Goal: Find specific page/section: Find specific page/section

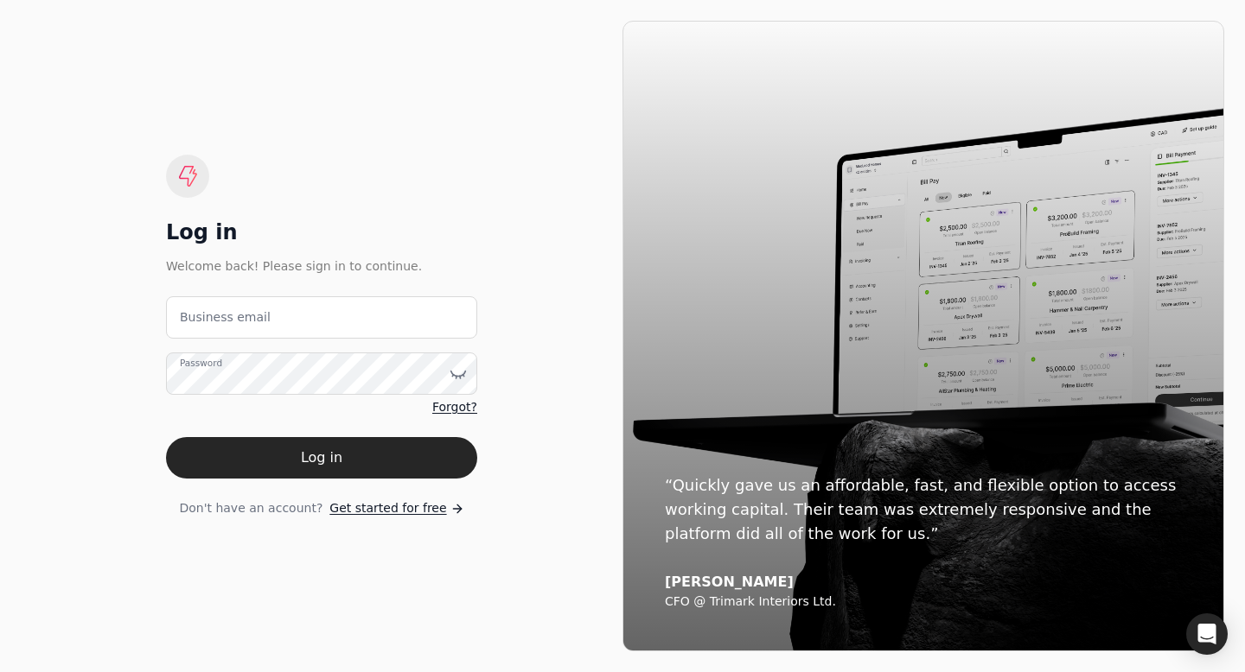
click at [223, 319] on label "Business email" at bounding box center [225, 318] width 91 height 18
click at [223, 319] on email "Business email" at bounding box center [321, 317] width 311 height 42
type email "[EMAIL_ADDRESS][DOMAIN_NAME]"
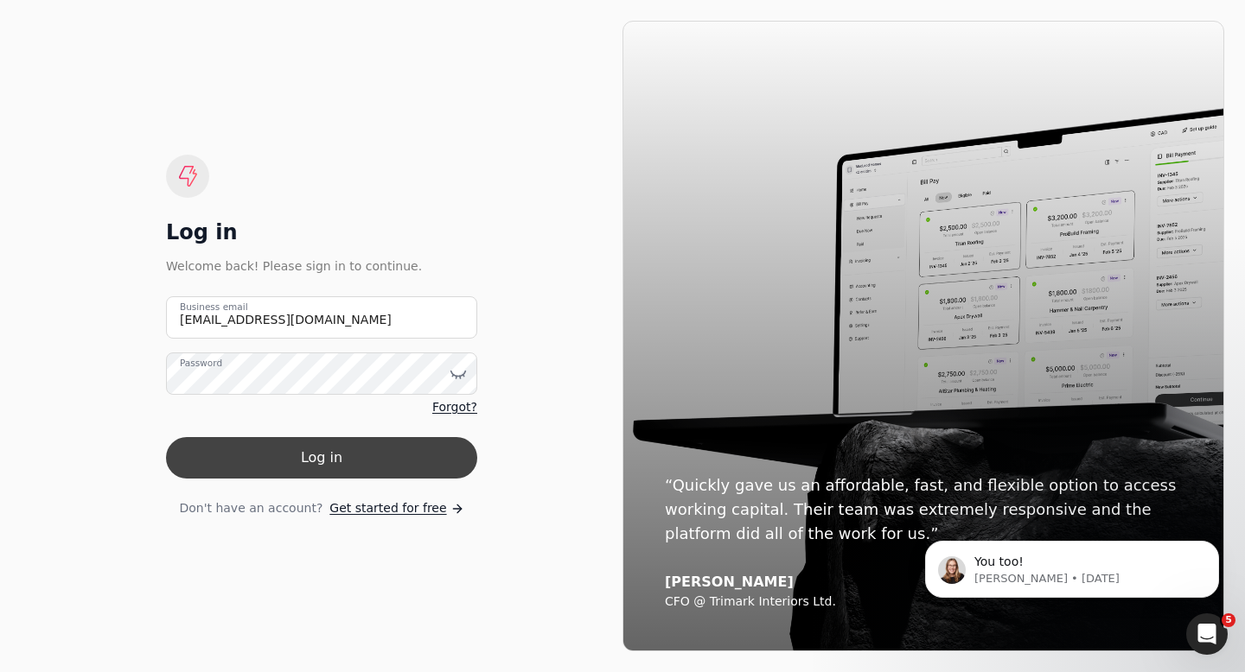
click at [297, 459] on button "Log in" at bounding box center [321, 457] width 311 height 41
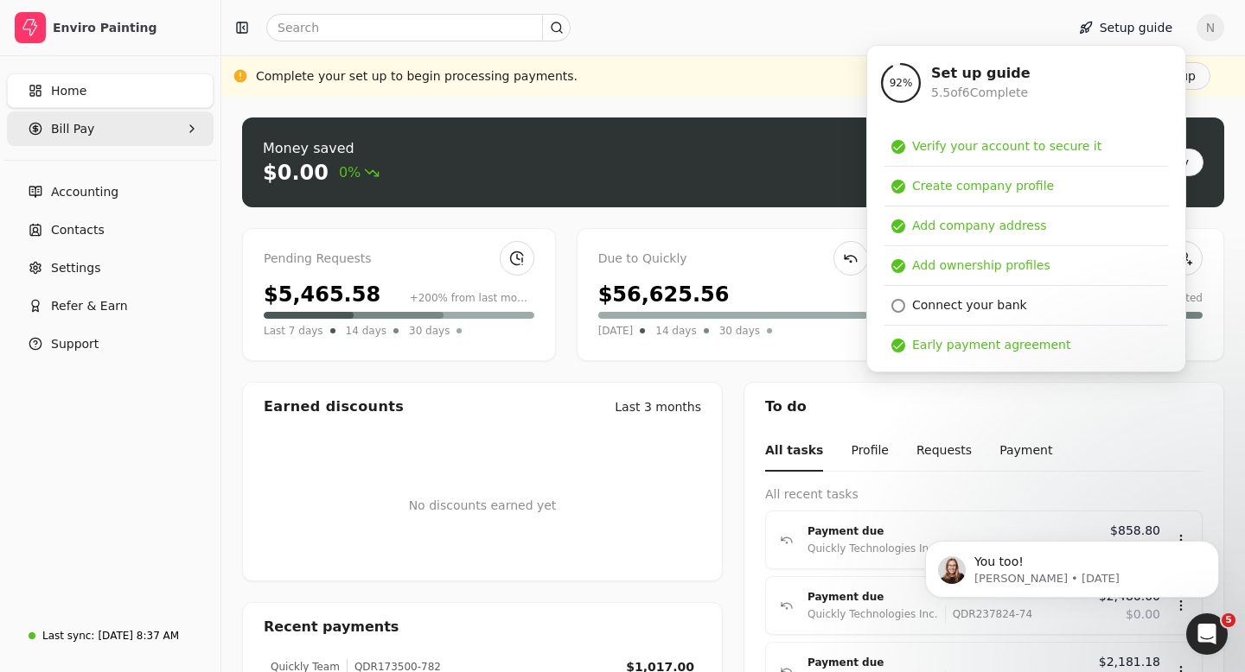
click at [85, 135] on span "Bill Pay" at bounding box center [72, 129] width 43 height 18
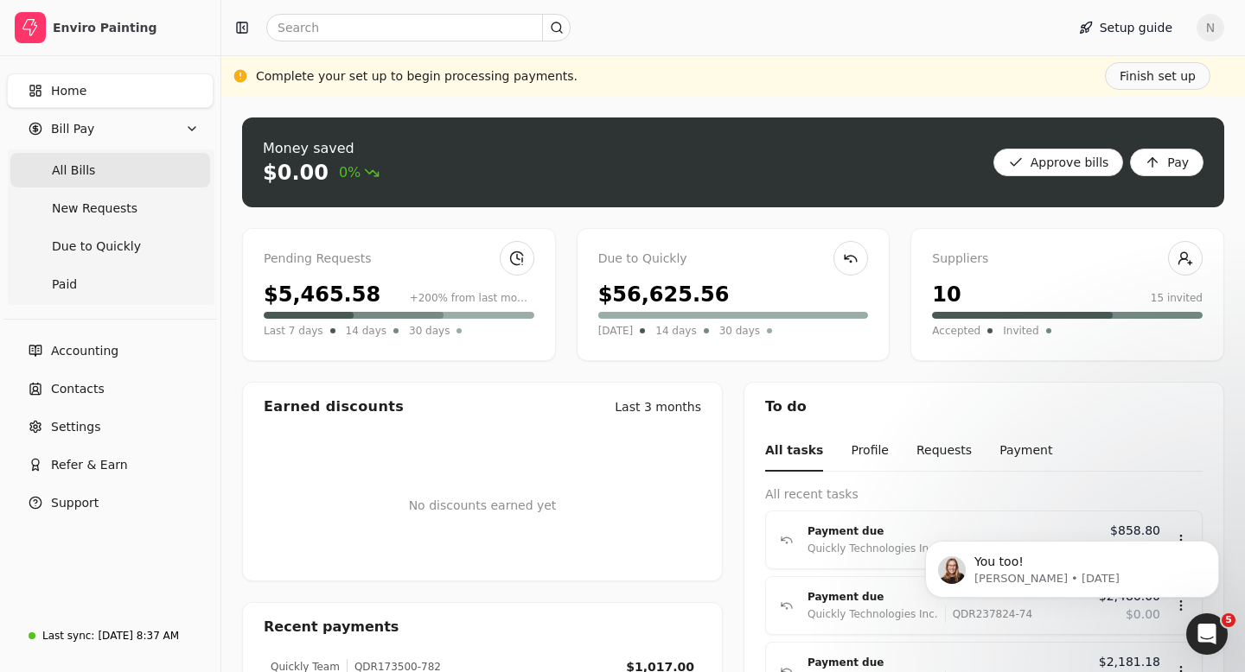
click at [79, 178] on span "All Bills" at bounding box center [73, 171] width 43 height 18
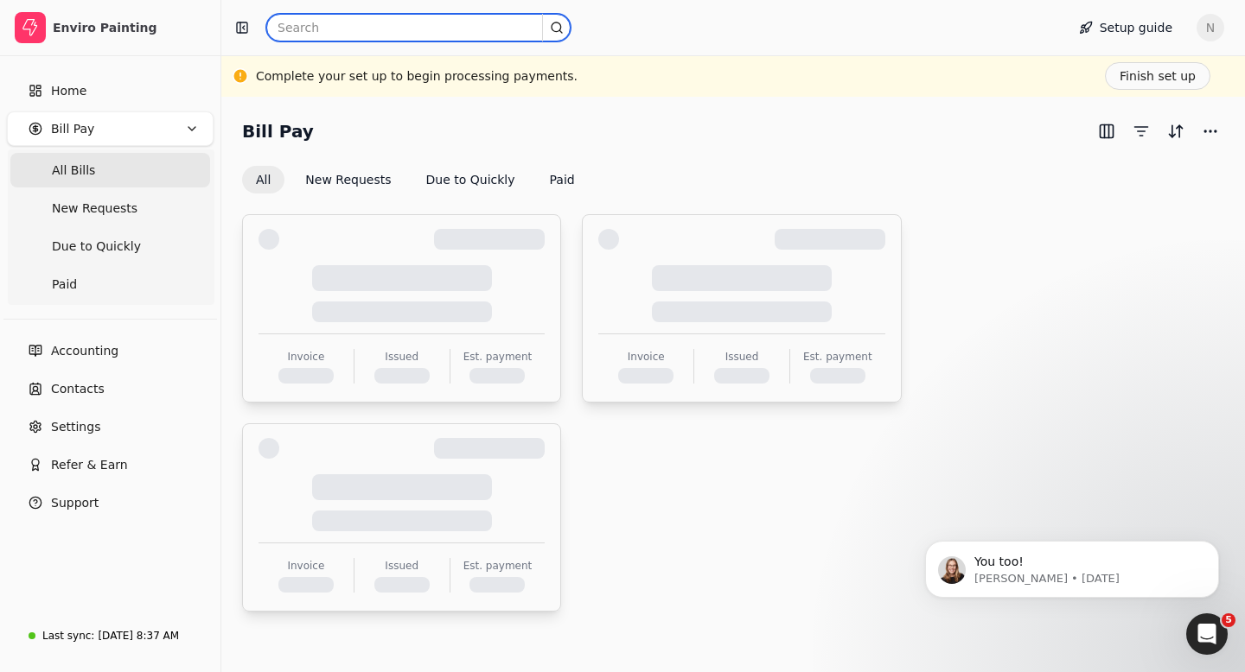
click at [296, 33] on input "text" at bounding box center [418, 28] width 304 height 28
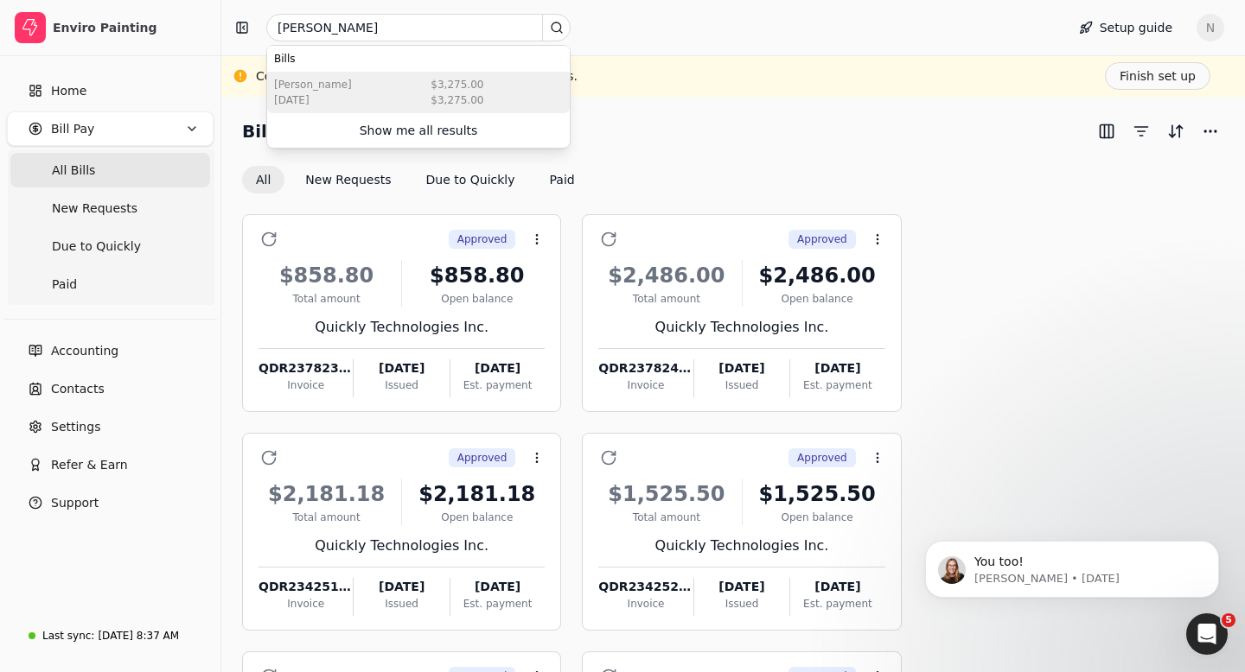
click at [372, 86] on div "[PERSON_NAME] [DATE] $3,275.00 $3,275.00" at bounding box center [418, 92] width 302 height 41
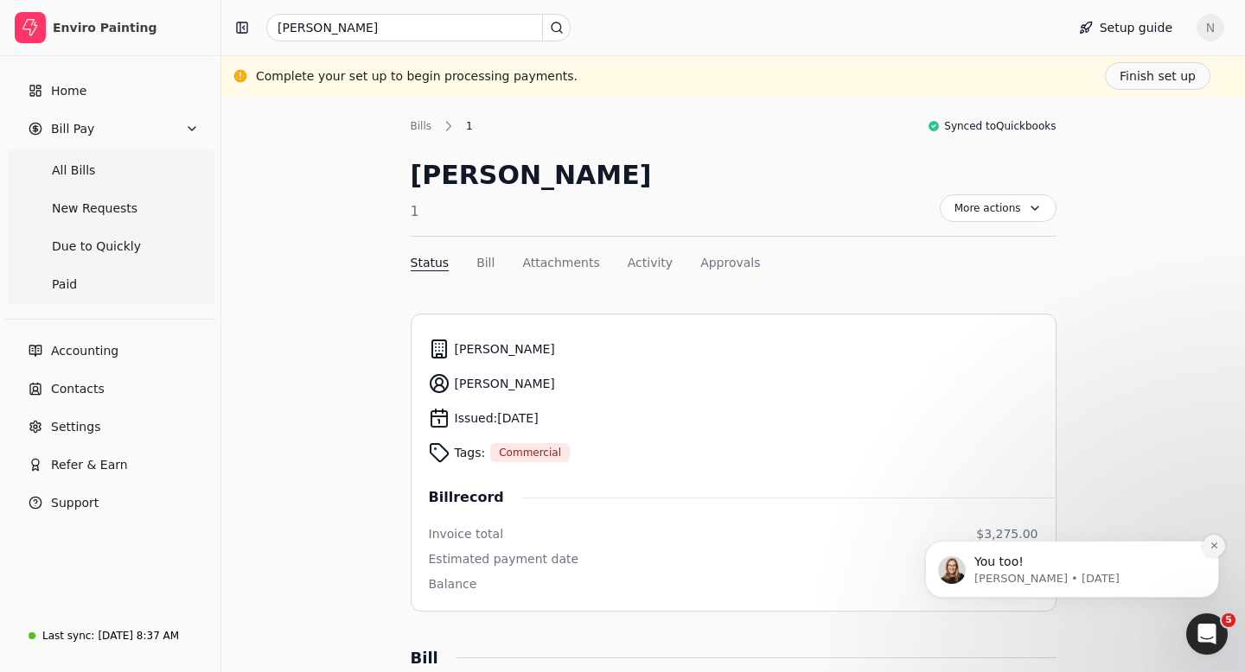
click at [1216, 544] on icon "Dismiss notification" at bounding box center [1214, 546] width 10 height 10
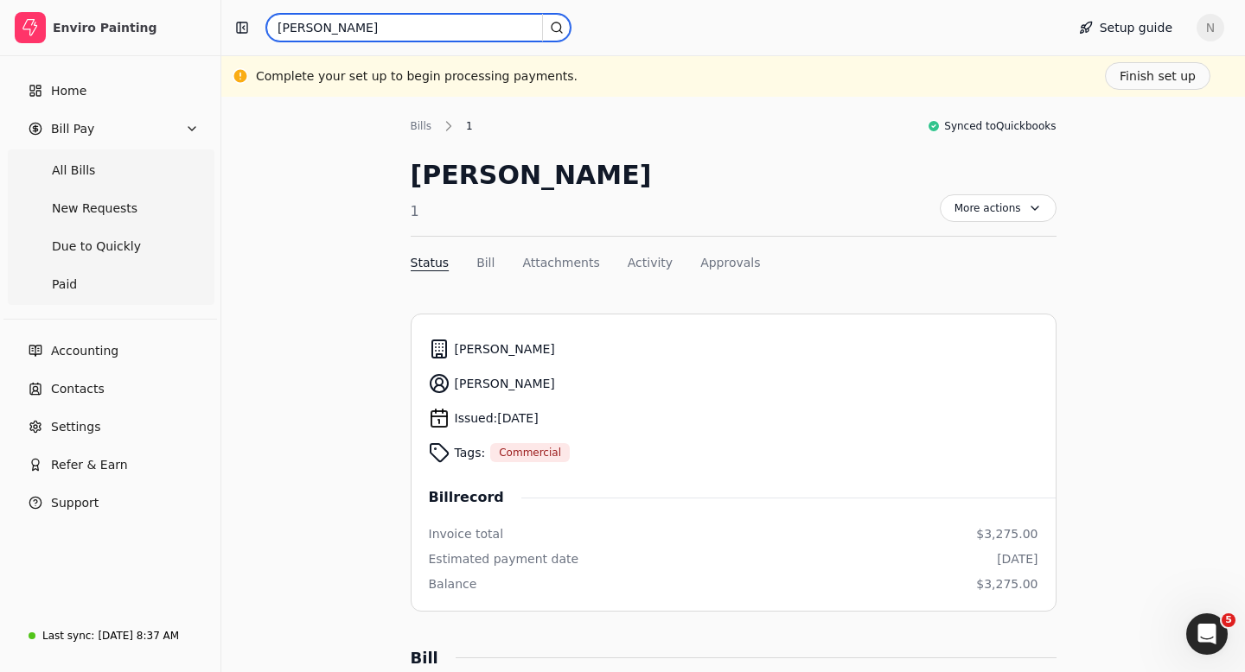
drag, startPoint x: 319, startPoint y: 23, endPoint x: 269, endPoint y: 27, distance: 50.2
click at [268, 25] on input "[PERSON_NAME]" at bounding box center [418, 28] width 304 height 28
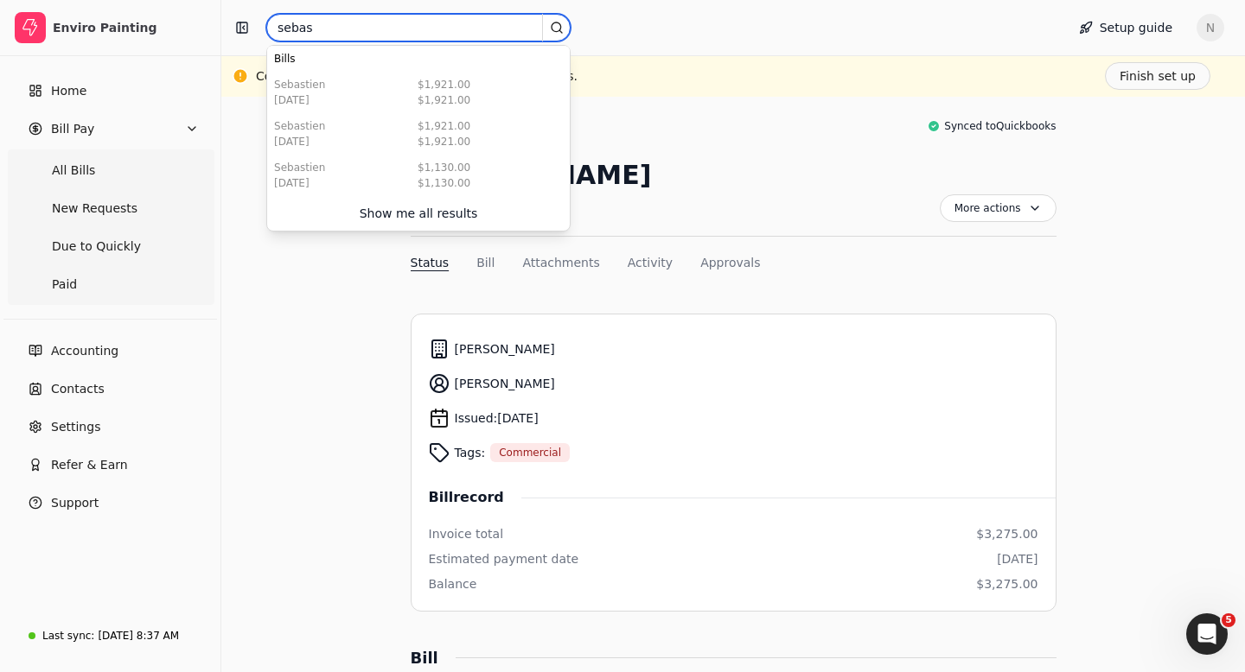
type input "Sebastien"
